Goal: Find specific page/section: Find specific page/section

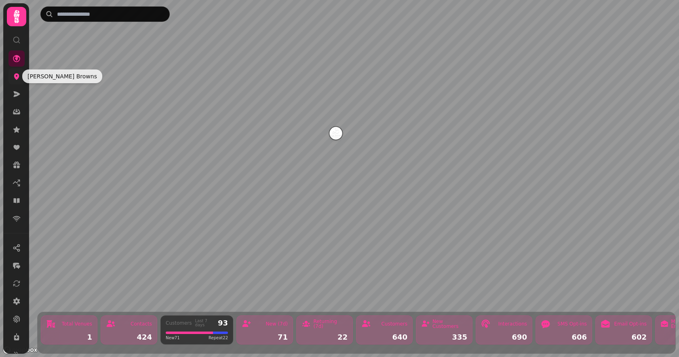
click at [17, 82] on link at bounding box center [16, 76] width 16 height 16
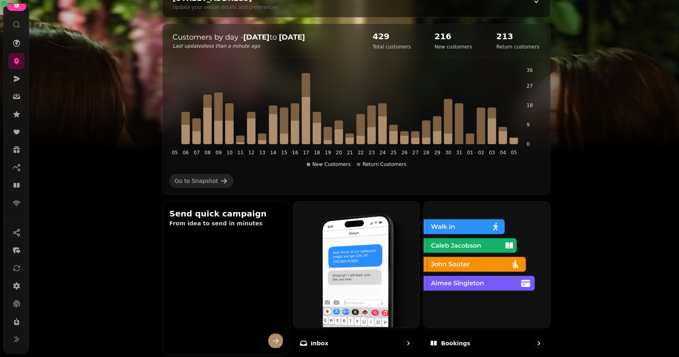
scroll to position [106, 0]
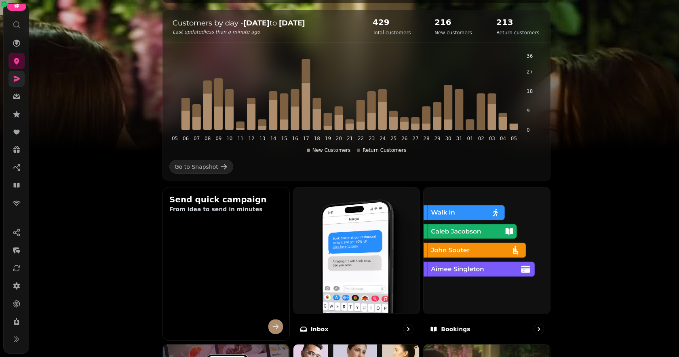
click at [22, 78] on link at bounding box center [16, 79] width 16 height 16
